Goal: Find specific page/section: Find specific page/section

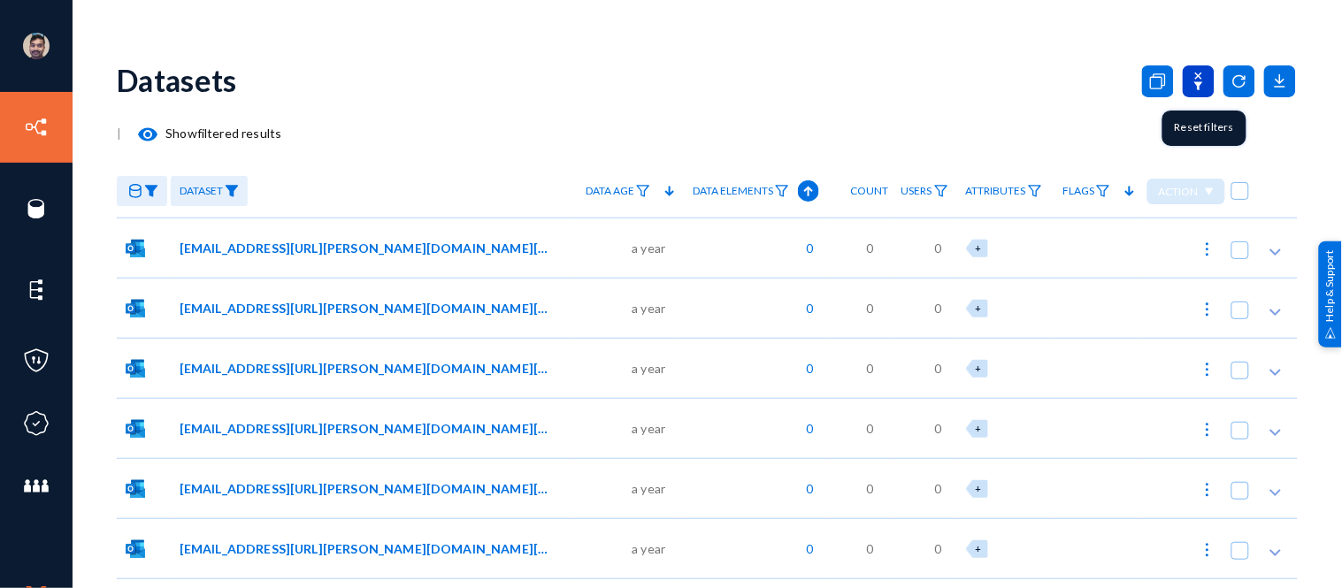
click at [1190, 86] on icon at bounding box center [1199, 81] width 32 height 32
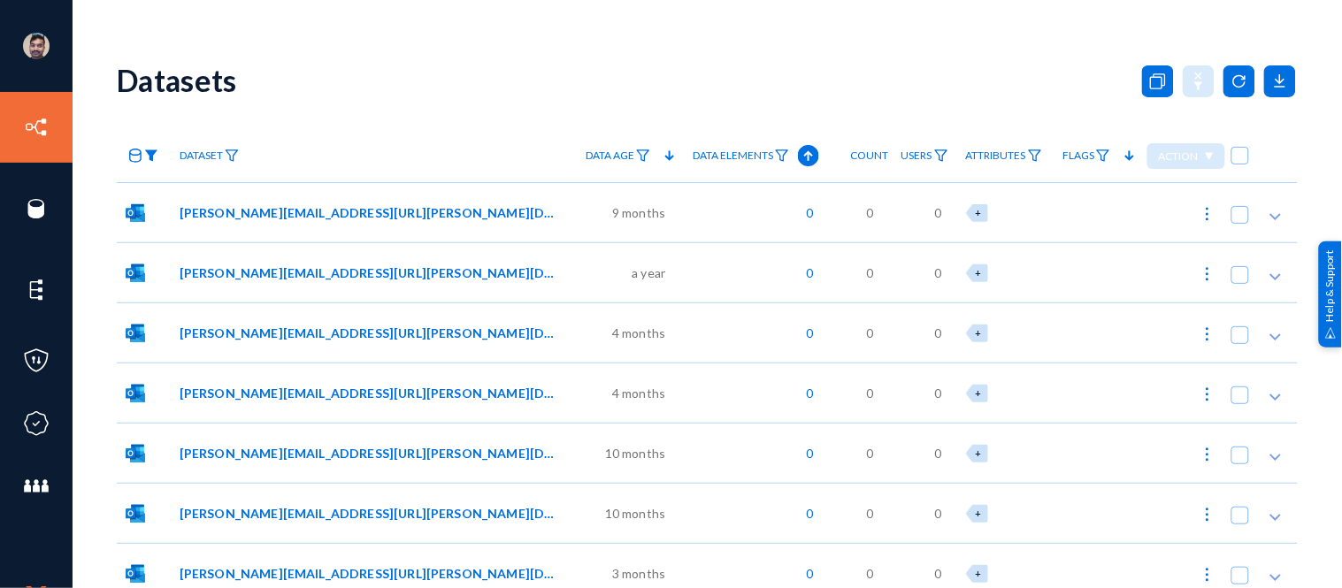
click at [155, 150] on img at bounding box center [151, 156] width 14 height 12
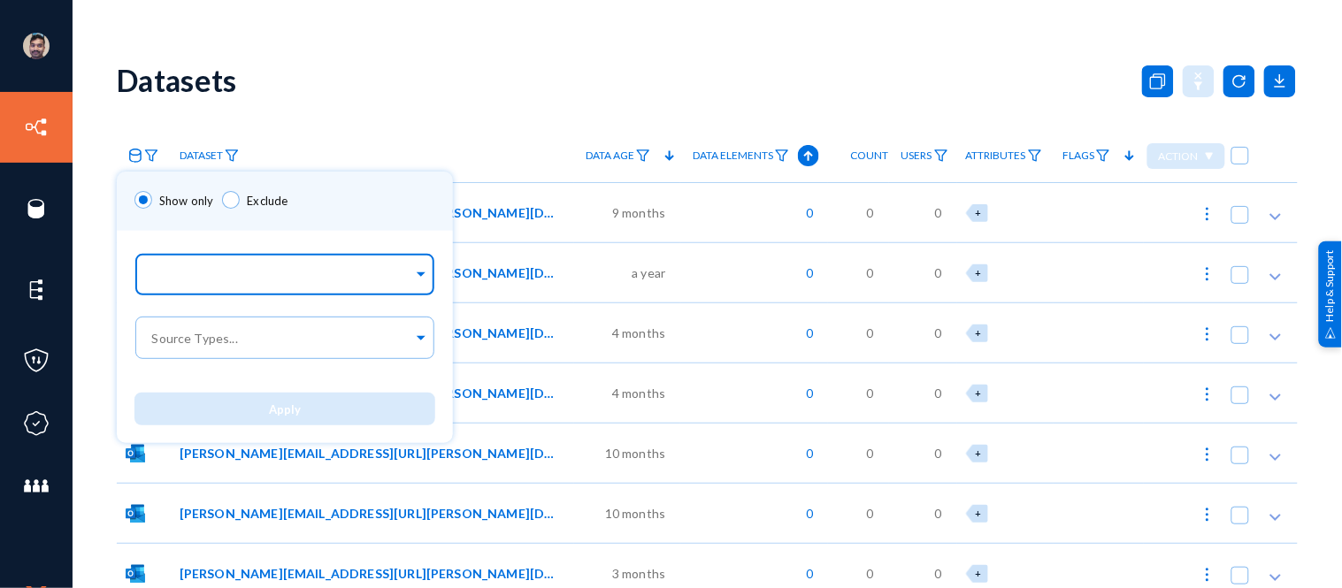
click at [218, 271] on input "text" at bounding box center [281, 277] width 265 height 17
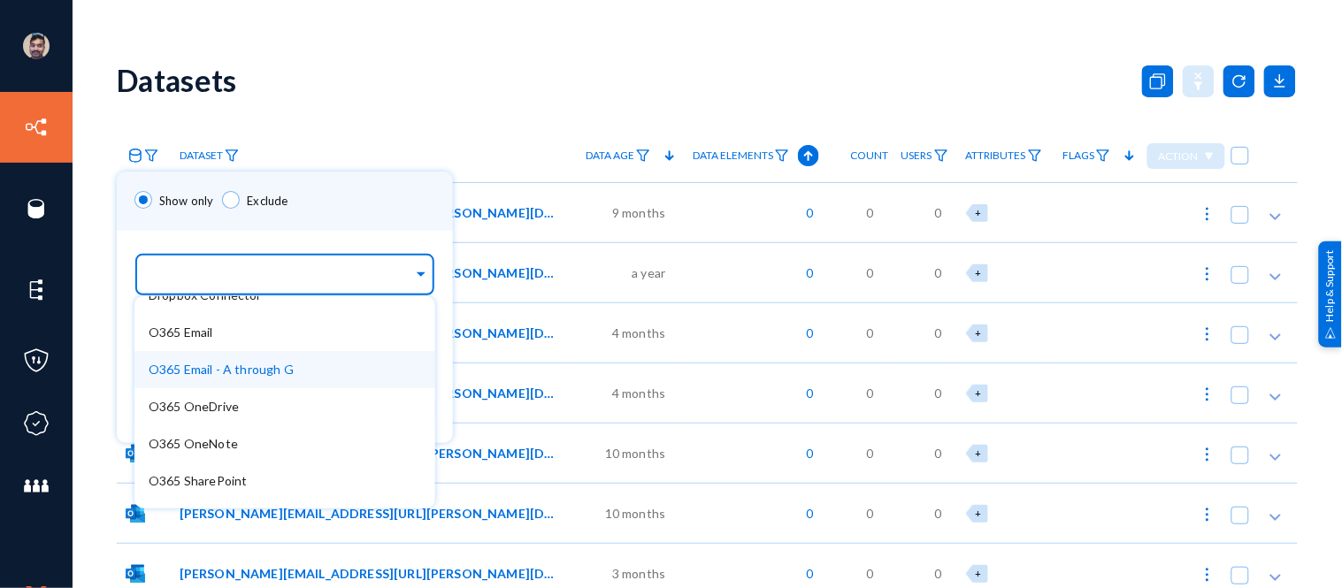
click at [232, 368] on span "O365 Email - A through G" at bounding box center [221, 369] width 145 height 15
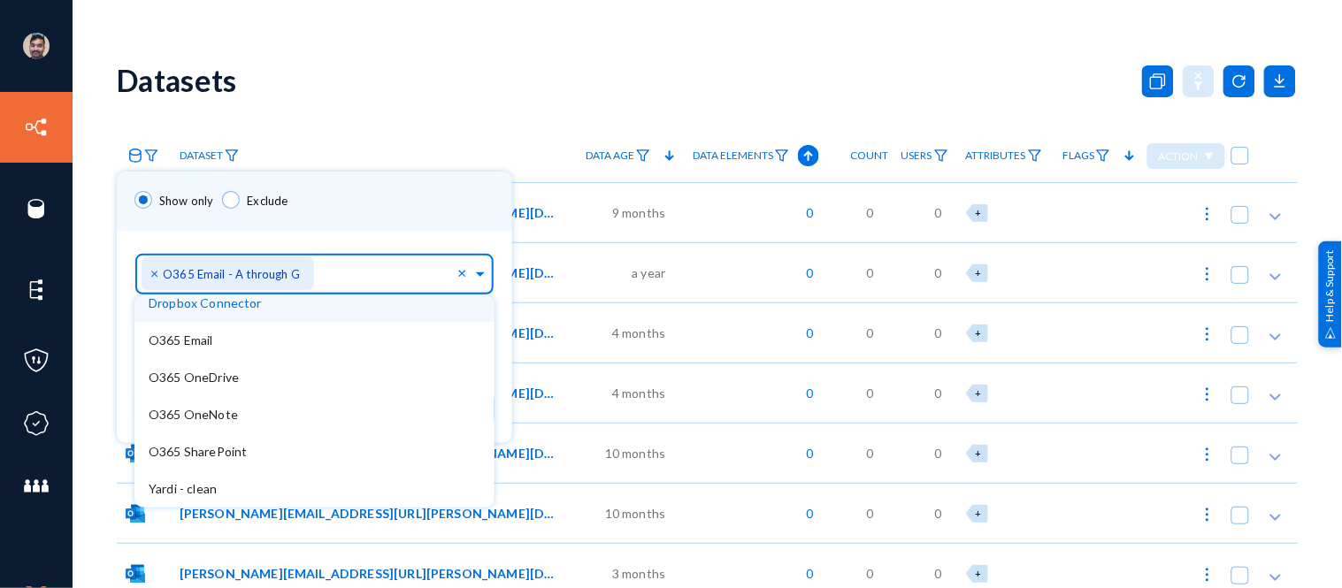
click at [376, 207] on div "Show only Exclude" at bounding box center [314, 201] width 395 height 59
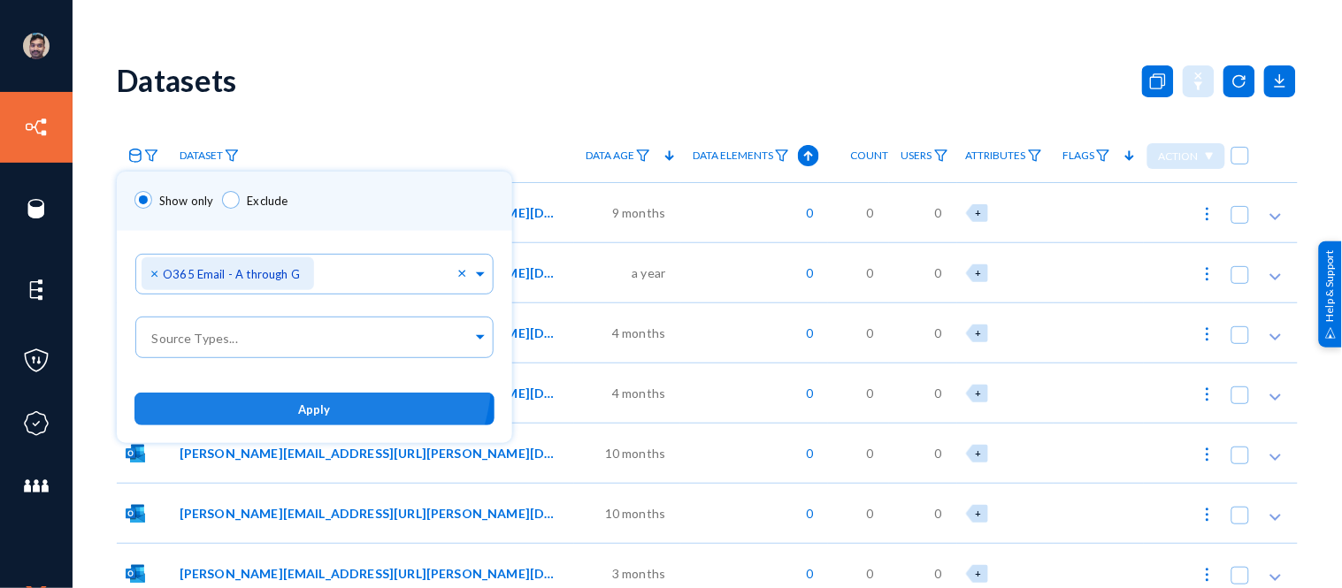
click at [305, 410] on span "Apply" at bounding box center [315, 410] width 32 height 14
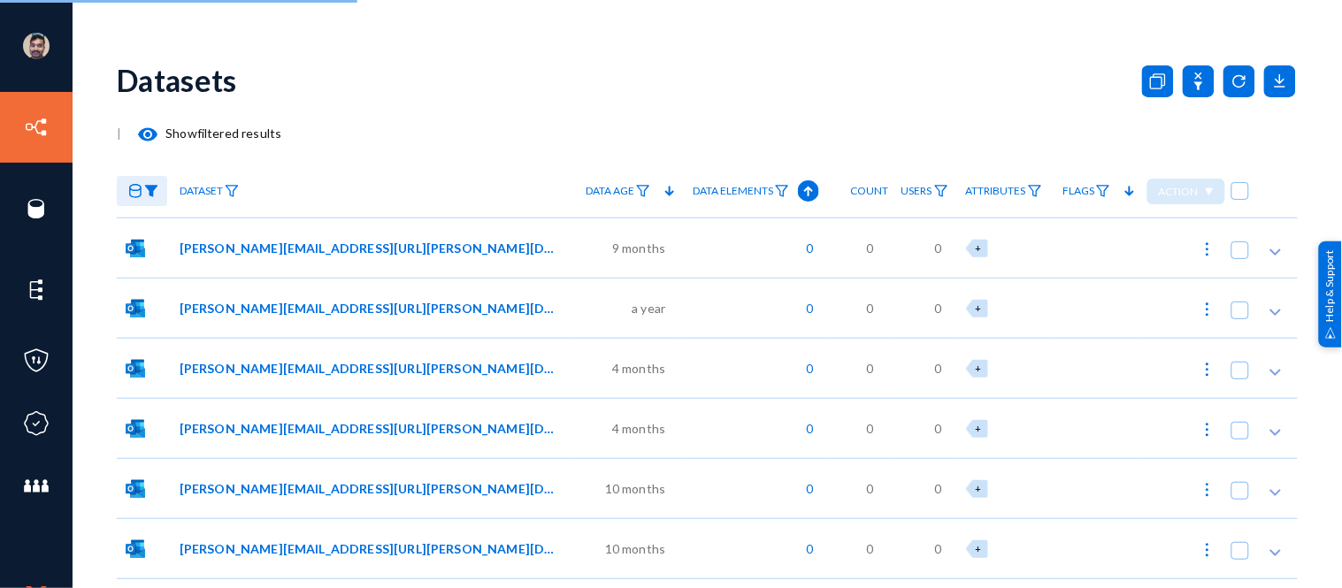
click at [143, 130] on mat-icon "visibility" at bounding box center [147, 134] width 21 height 21
